Goal: Task Accomplishment & Management: Use online tool/utility

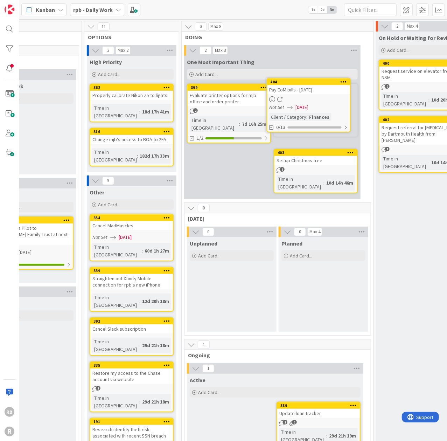
scroll to position [0, 135]
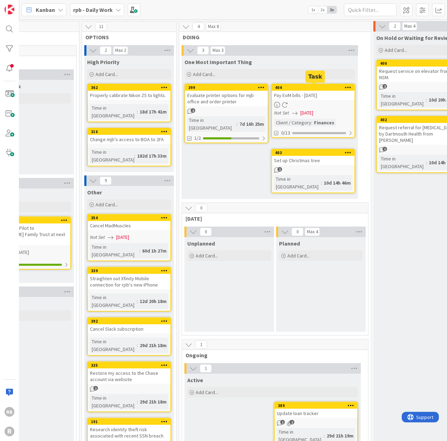
click at [321, 87] on div "404" at bounding box center [314, 87] width 79 height 5
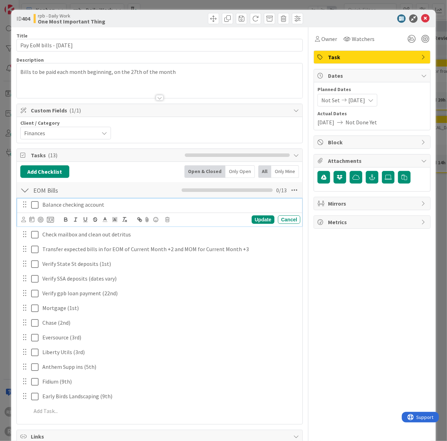
click at [36, 204] on icon at bounding box center [34, 204] width 7 height 8
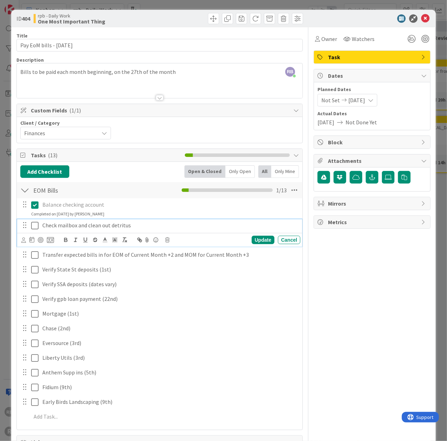
click at [33, 225] on icon at bounding box center [34, 225] width 7 height 8
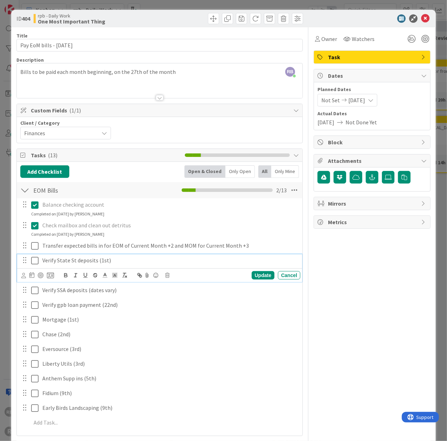
click at [36, 258] on icon at bounding box center [34, 260] width 7 height 8
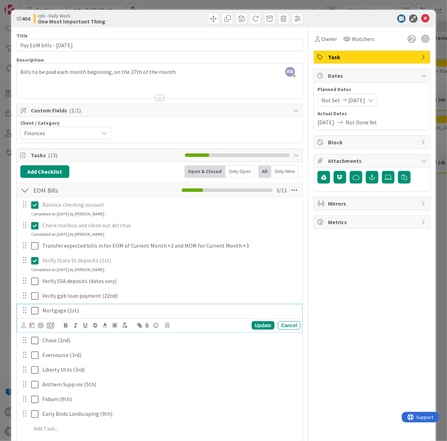
click at [36, 309] on icon at bounding box center [34, 310] width 7 height 8
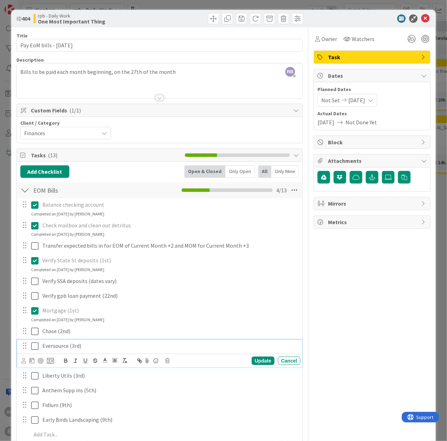
click at [35, 343] on icon at bounding box center [34, 345] width 7 height 8
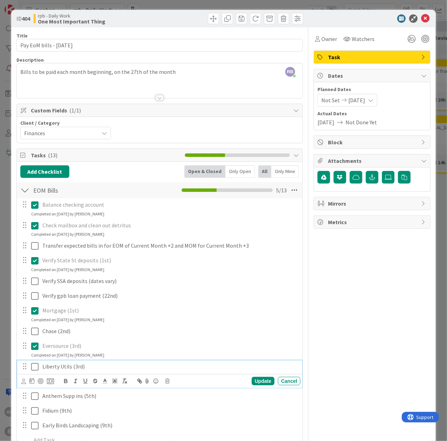
click at [35, 363] on icon at bounding box center [34, 366] width 7 height 8
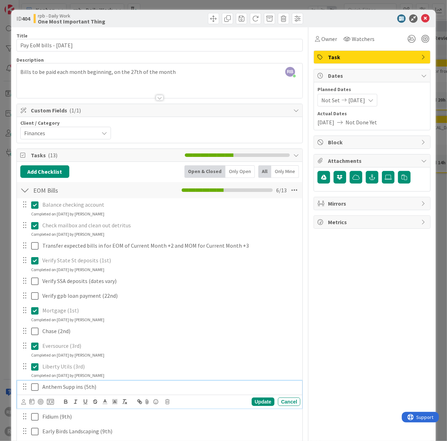
click at [35, 386] on icon at bounding box center [34, 386] width 7 height 8
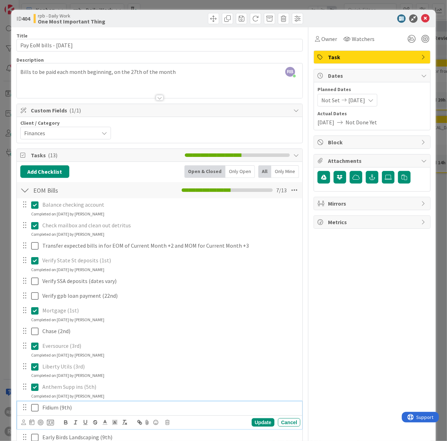
click at [35, 408] on icon at bounding box center [34, 407] width 7 height 8
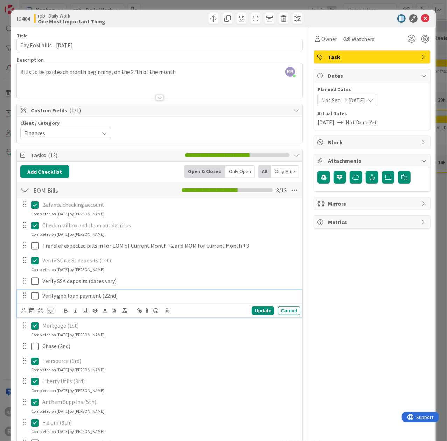
click at [35, 295] on icon at bounding box center [34, 295] width 7 height 8
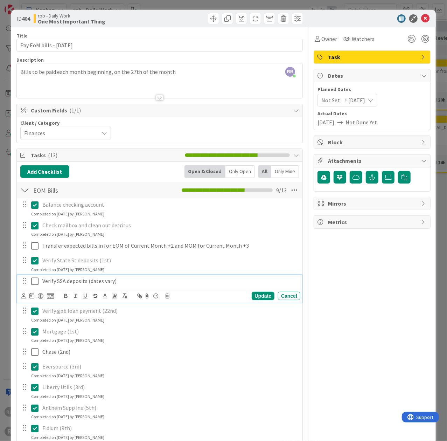
click at [35, 279] on icon at bounding box center [34, 281] width 7 height 8
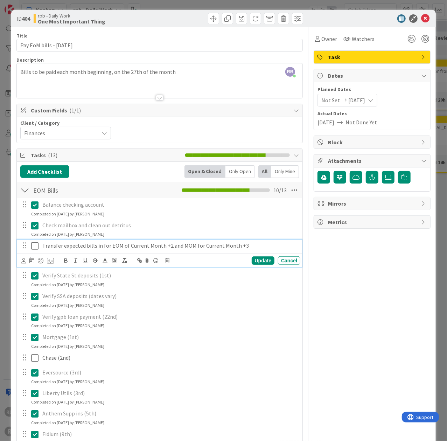
click at [35, 245] on icon at bounding box center [34, 245] width 7 height 8
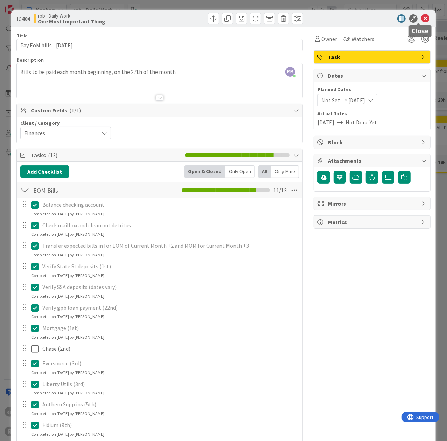
click at [421, 17] on icon at bounding box center [425, 18] width 8 height 8
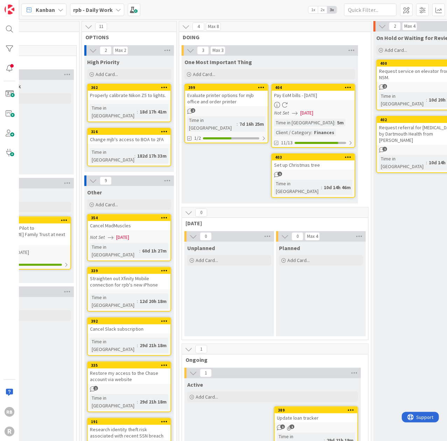
click at [299, 183] on div "Time in [GEOGRAPHIC_DATA]" at bounding box center [297, 186] width 47 height 15
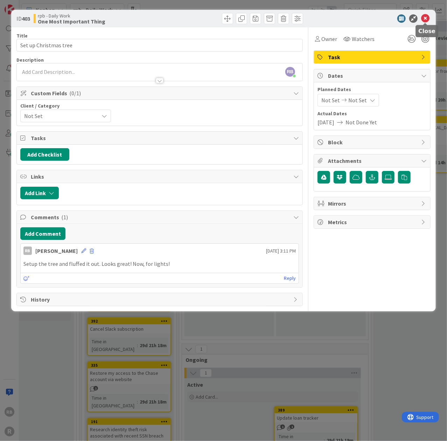
click at [427, 17] on icon at bounding box center [425, 18] width 8 height 8
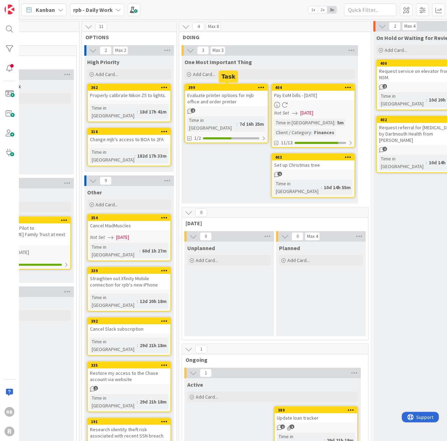
click at [231, 87] on div "399" at bounding box center [227, 87] width 79 height 5
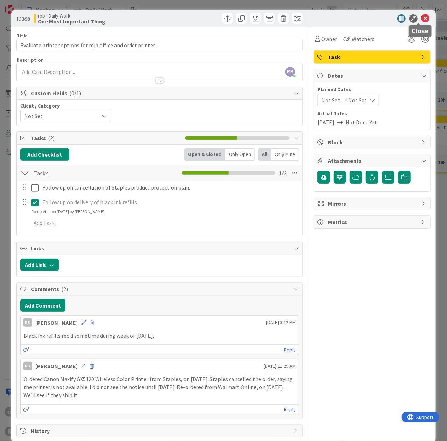
click at [421, 18] on icon at bounding box center [425, 18] width 8 height 8
